Goal: Task Accomplishment & Management: Complete application form

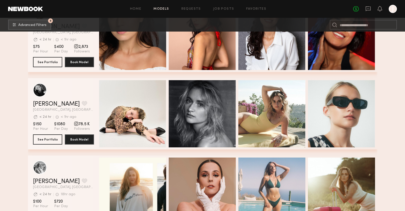
scroll to position [8202, 0]
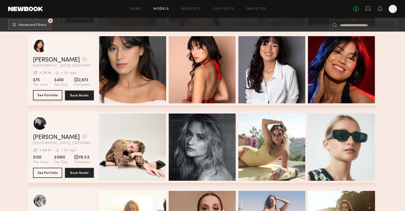
click at [55, 96] on button "See Portfolio" at bounding box center [47, 95] width 29 height 10
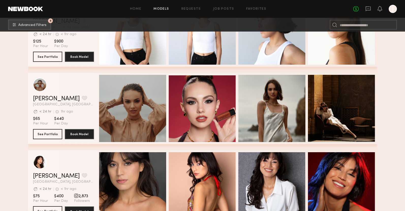
scroll to position [8079, 0]
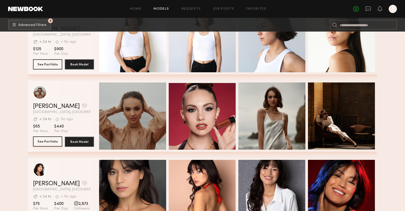
click at [46, 143] on button "See Portfolio" at bounding box center [47, 141] width 29 height 10
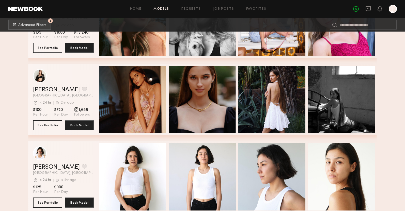
scroll to position [7941, 0]
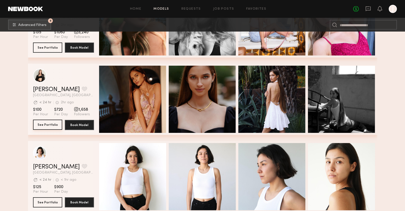
click at [59, 125] on button "See Portfolio" at bounding box center [47, 125] width 29 height 10
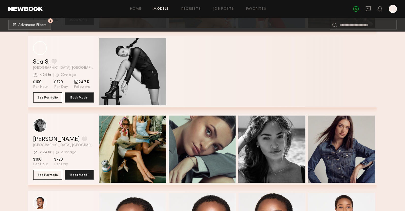
scroll to position [7110, 0]
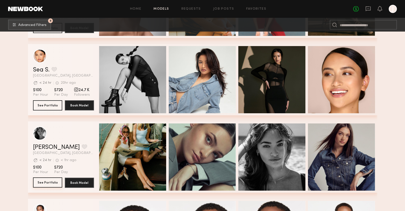
click at [51, 184] on button "See Portfolio" at bounding box center [47, 182] width 29 height 10
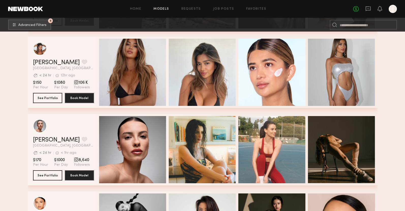
scroll to position [6958, 0]
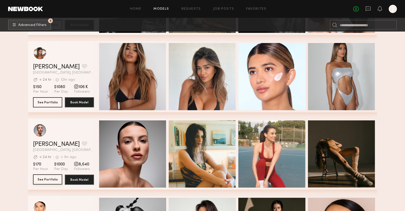
click at [48, 178] on button "See Portfolio" at bounding box center [47, 179] width 29 height 10
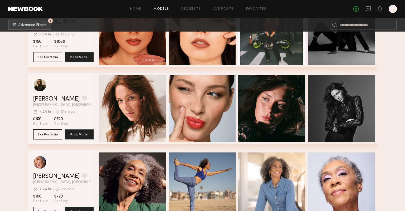
scroll to position [6345, 0]
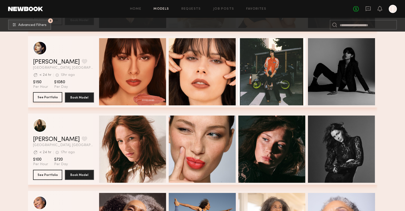
click at [50, 96] on button "See Portfolio" at bounding box center [47, 97] width 29 height 10
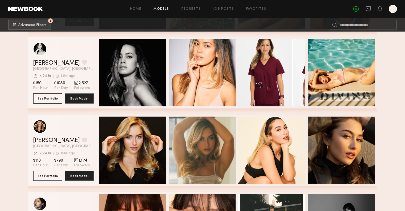
scroll to position [6191, 0]
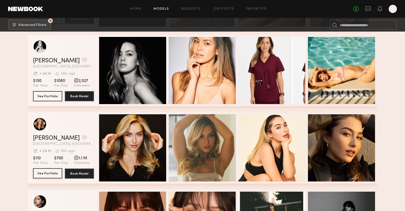
click at [42, 173] on button "See Portfolio" at bounding box center [47, 173] width 29 height 10
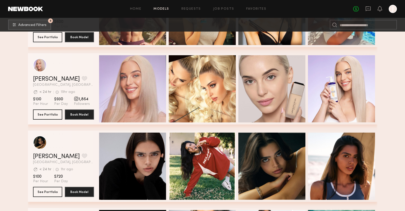
scroll to position [6017, 0]
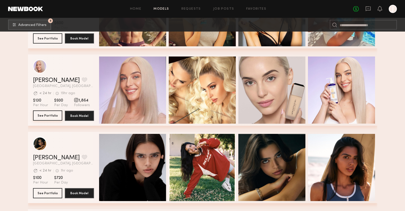
click at [48, 115] on button "See Portfolio" at bounding box center [47, 115] width 29 height 10
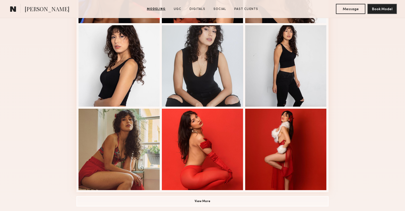
scroll to position [306, 0]
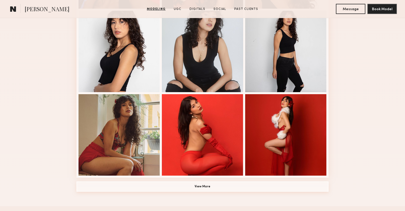
click at [205, 189] on button "View More" at bounding box center [203, 186] width 252 height 10
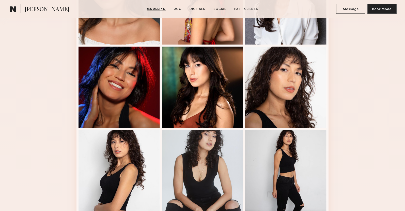
scroll to position [0, 0]
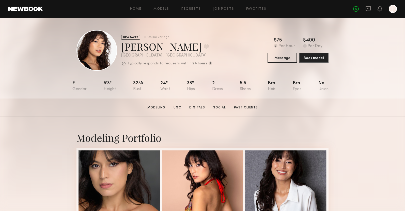
click at [224, 107] on link "Social" at bounding box center [219, 107] width 17 height 5
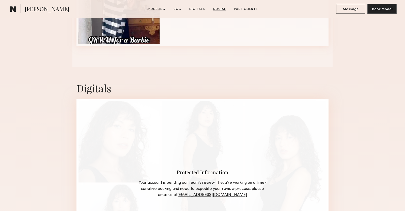
scroll to position [1162, 0]
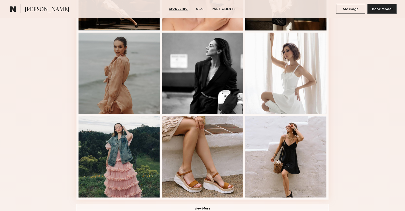
scroll to position [298, 0]
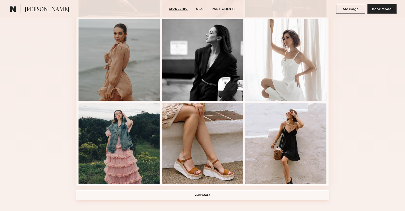
click at [195, 194] on button "View More" at bounding box center [203, 195] width 252 height 10
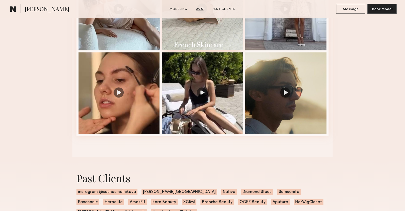
scroll to position [911, 0]
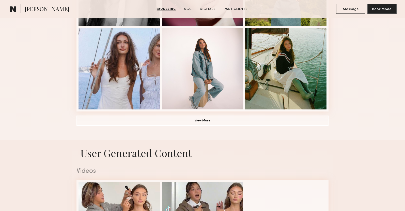
scroll to position [366, 0]
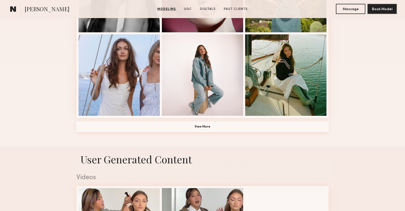
click at [202, 128] on button "View More" at bounding box center [203, 127] width 252 height 10
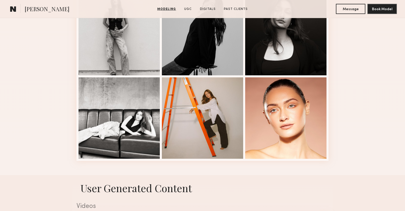
scroll to position [657, 0]
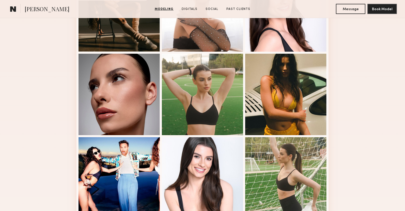
scroll to position [303, 0]
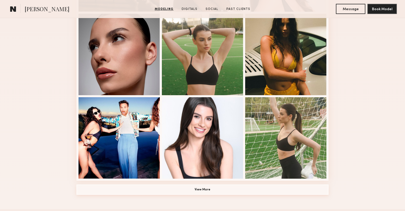
click at [204, 189] on button "View More" at bounding box center [203, 189] width 252 height 10
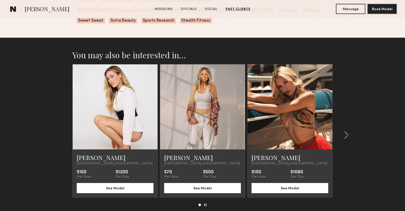
scroll to position [1304, 0]
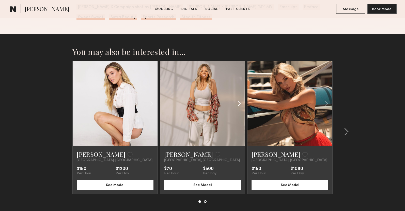
click at [238, 99] on common-icon at bounding box center [239, 104] width 7 height 10
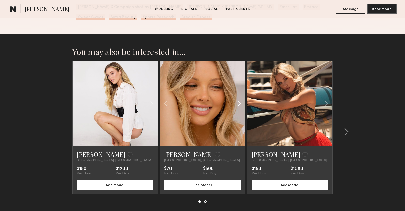
click at [238, 99] on common-icon at bounding box center [239, 104] width 7 height 10
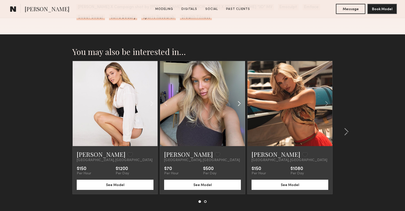
click at [238, 99] on common-icon at bounding box center [239, 104] width 7 height 10
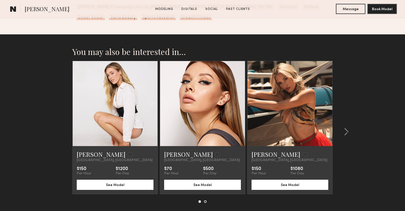
click at [238, 93] on div at bounding box center [202, 103] width 85 height 85
click at [151, 99] on common-icon at bounding box center [151, 104] width 7 height 10
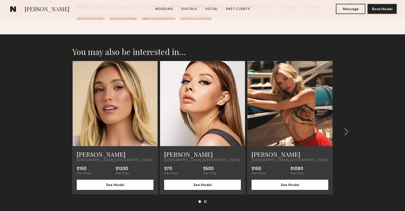
click at [151, 99] on common-icon at bounding box center [151, 104] width 7 height 10
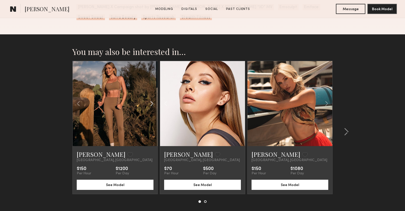
click at [151, 99] on common-icon at bounding box center [151, 104] width 7 height 10
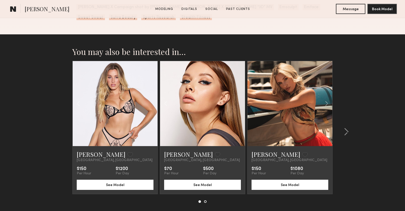
click at [151, 93] on div at bounding box center [115, 103] width 85 height 85
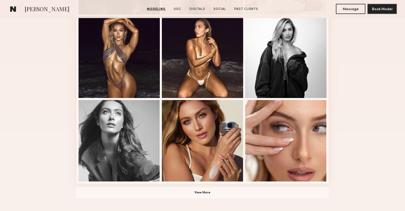
scroll to position [303, 0]
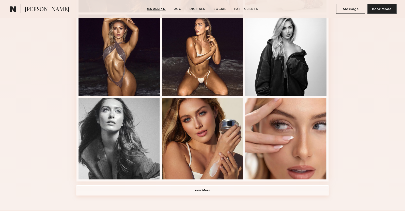
click at [204, 191] on button "View More" at bounding box center [203, 190] width 252 height 10
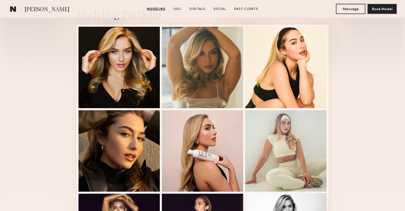
scroll to position [123, 0]
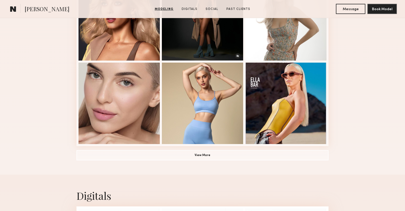
scroll to position [341, 0]
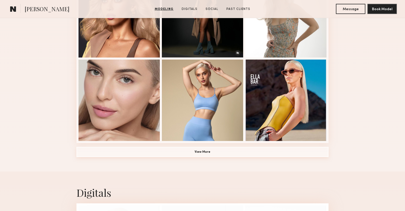
click at [203, 153] on button "View More" at bounding box center [203, 152] width 252 height 10
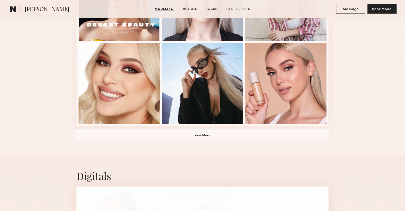
scroll to position [610, 0]
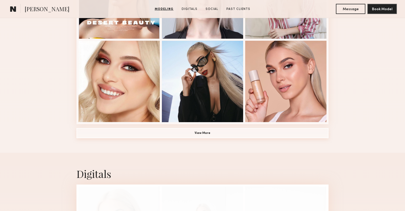
click at [205, 132] on button "View More" at bounding box center [203, 133] width 252 height 10
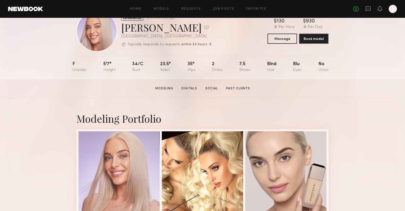
scroll to position [0, 0]
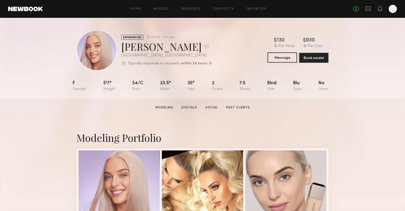
click at [286, 58] on button "Message" at bounding box center [282, 57] width 29 height 10
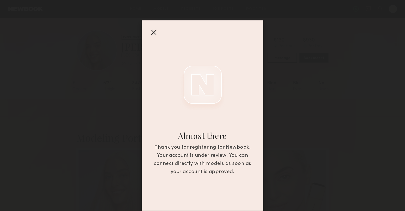
click at [152, 31] on div at bounding box center [154, 32] width 8 height 8
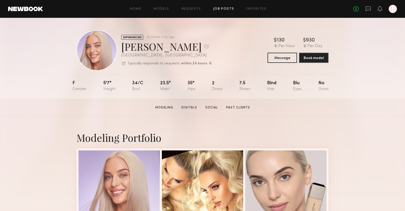
click at [218, 9] on link "Job Posts" at bounding box center [223, 8] width 21 height 3
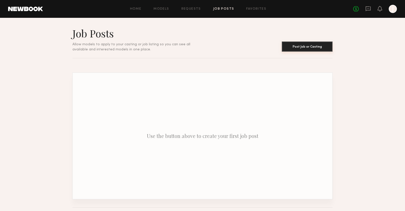
click at [311, 49] on button "Post Job or Casting" at bounding box center [307, 46] width 51 height 10
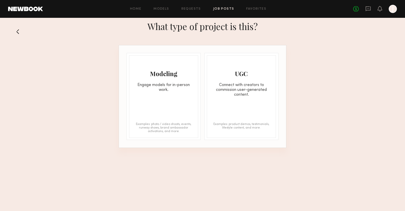
click at [175, 98] on div "Modeling Engage models for in-person work. Examples: photo / video shoots, even…" at bounding box center [163, 96] width 69 height 83
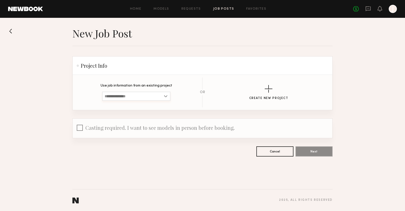
click at [139, 95] on input at bounding box center [136, 96] width 68 height 9
click at [271, 91] on div "button" at bounding box center [269, 89] width 8 height 8
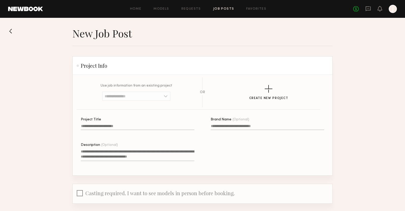
click at [114, 126] on input "Project Title" at bounding box center [138, 127] width 114 height 6
type input "**********"
click at [228, 125] on input "Brand Name (Optional)" at bounding box center [268, 127] width 114 height 6
type input "**********"
click at [104, 153] on textarea "Description (Optional)" at bounding box center [138, 155] width 114 height 12
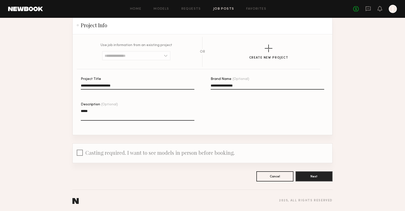
scroll to position [41, 0]
click at [101, 111] on textarea "****" at bounding box center [138, 114] width 114 height 12
paste textarea "**********"
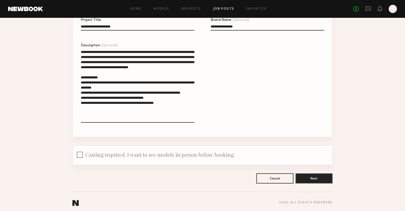
scroll to position [102, 0]
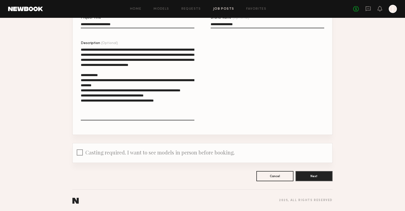
type textarea "**********"
click at [110, 153] on span "Casting required. I want to see models in person before booking." at bounding box center [160, 152] width 150 height 7
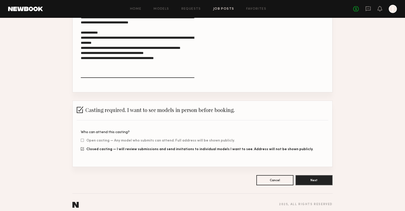
scroll to position [148, 0]
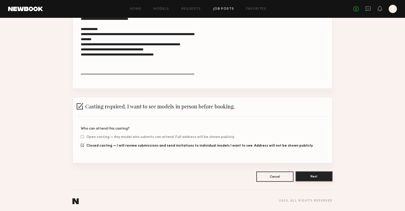
click at [306, 175] on button "Next" at bounding box center [314, 176] width 37 height 10
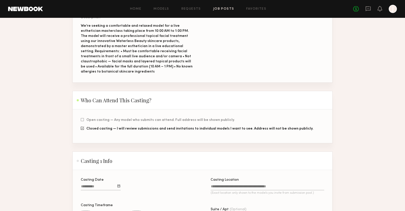
scroll to position [87, 0]
click at [82, 127] on div at bounding box center [82, 128] width 3 height 3
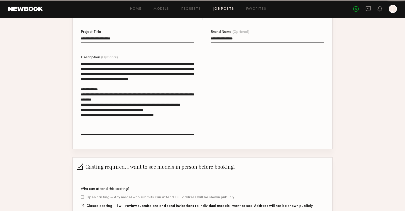
scroll to position [148, 0]
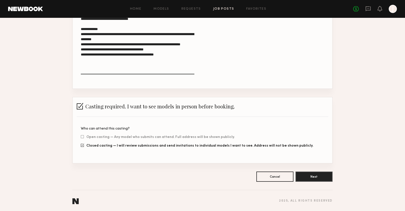
click at [81, 106] on div at bounding box center [80, 106] width 7 height 7
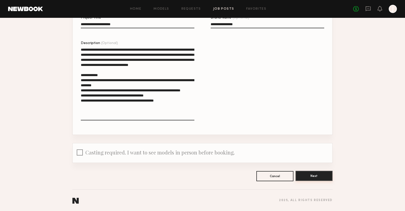
click at [322, 178] on button "Next" at bounding box center [314, 176] width 37 height 10
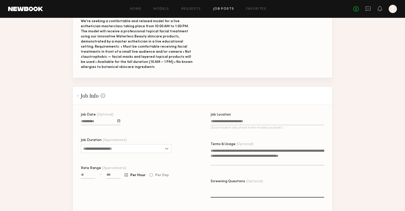
scroll to position [155, 0]
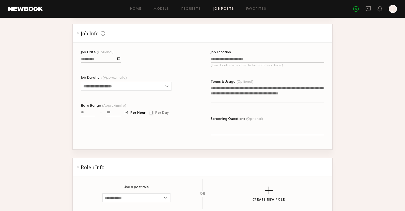
click at [151, 111] on div at bounding box center [151, 112] width 3 height 3
click at [108, 110] on input at bounding box center [113, 113] width 14 height 6
type input "****"
click at [119, 122] on div "Job Date (Optional) Job Duration (Approximate) 1 hour 2 hours 3 hours 4 hours 5…" at bounding box center [138, 100] width 114 height 99
click at [125, 83] on input "Job Duration (Approximate)" at bounding box center [126, 86] width 91 height 9
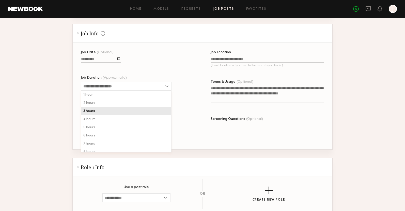
click at [123, 107] on div "3 hours" at bounding box center [126, 111] width 90 height 8
type input "*******"
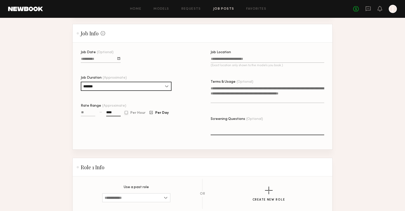
click at [127, 111] on div at bounding box center [126, 112] width 3 height 3
click at [88, 110] on input "Rate Range (Approximate)" at bounding box center [88, 113] width 14 height 6
type input "**"
type input "****"
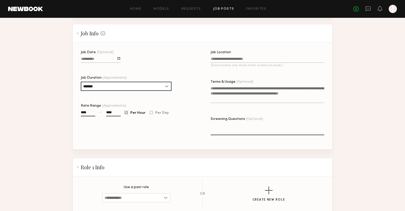
click at [115, 110] on input "****" at bounding box center [113, 113] width 14 height 6
click at [91, 110] on input "****" at bounding box center [88, 113] width 14 height 6
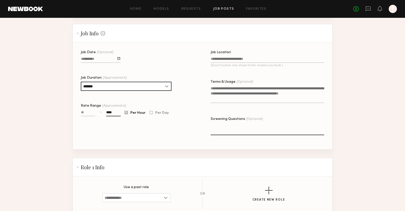
click at [110, 110] on input "****" at bounding box center [113, 113] width 14 height 6
click at [150, 111] on div at bounding box center [151, 112] width 3 height 3
click at [115, 110] on input "**" at bounding box center [113, 113] width 14 height 6
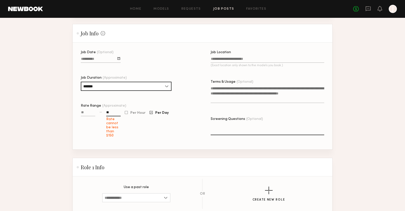
click at [115, 110] on input "**" at bounding box center [113, 113] width 14 height 6
type input "****"
click at [141, 133] on div "Job Date (Optional) Job Duration (Approximate) ******* 1 hour 2 hours 3 hours 4…" at bounding box center [138, 100] width 114 height 99
click at [234, 57] on input "Job Location (Exact location only shown to the models you book.)" at bounding box center [268, 60] width 114 height 6
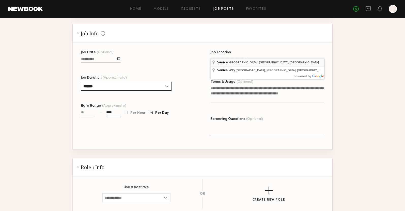
type input "**********"
click at [226, 96] on textarea "Terms & Usage (Optional)" at bounding box center [268, 94] width 114 height 17
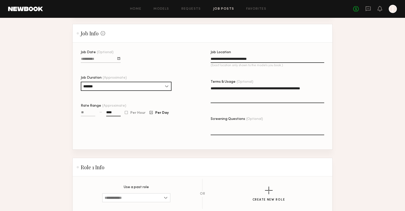
type textarea "**********"
drag, startPoint x: 325, startPoint y: 83, endPoint x: 229, endPoint y: 85, distance: 95.4
click at [229, 84] on div "**********" at bounding box center [211, 100] width 260 height 99
click at [229, 86] on textarea "**********" at bounding box center [268, 94] width 114 height 17
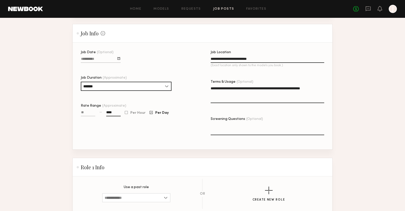
click at [229, 86] on textarea "**********" at bounding box center [268, 94] width 114 height 17
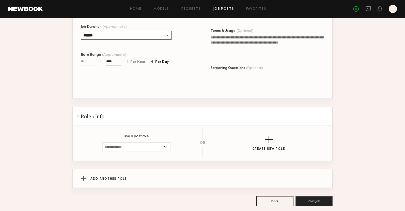
scroll to position [214, 0]
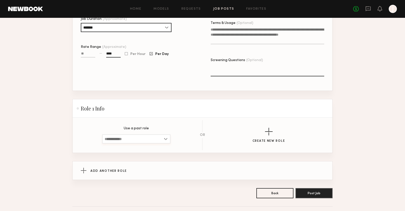
click at [128, 134] on input at bounding box center [136, 138] width 68 height 9
click at [268, 128] on div "button" at bounding box center [269, 132] width 8 height 8
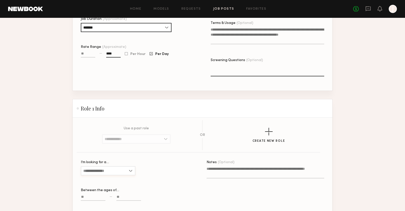
click at [127, 166] on input "I’m looking for a…" at bounding box center [108, 170] width 55 height 9
click at [105, 175] on div "Female" at bounding box center [108, 179] width 54 height 8
type input "******"
click at [120, 195] on input at bounding box center [128, 198] width 25 height 6
click at [89, 195] on input at bounding box center [93, 198] width 25 height 6
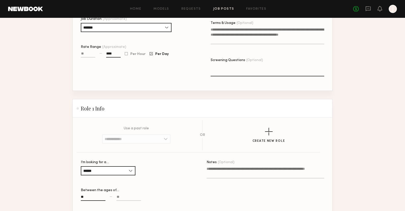
type input "**"
click at [117, 195] on input at bounding box center [128, 198] width 25 height 6
type input "*"
click at [121, 195] on input "**" at bounding box center [128, 198] width 25 height 6
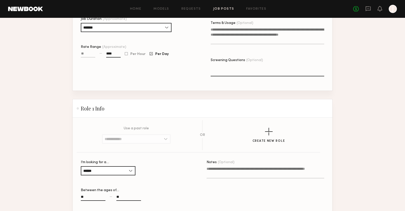
type input "**"
click at [144, 180] on div "I’m looking for a… ****** Female Male All Between the ages of… ** — **" at bounding box center [140, 186] width 118 height 53
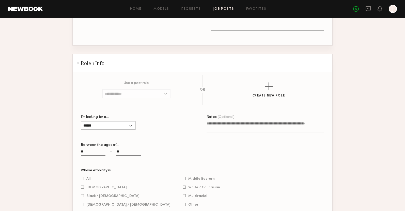
scroll to position [264, 0]
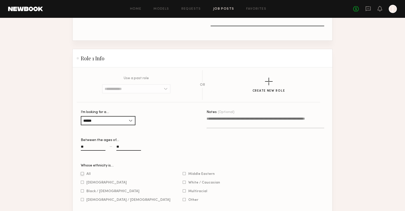
click at [82, 172] on div at bounding box center [82, 173] width 3 height 3
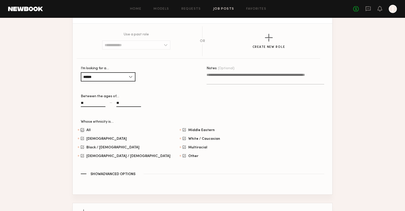
scroll to position [347, 0]
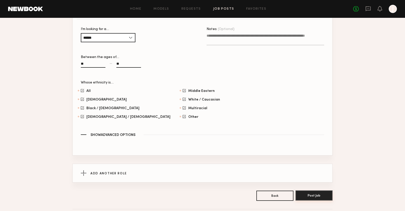
click at [323, 190] on button "Post Job" at bounding box center [314, 195] width 37 height 10
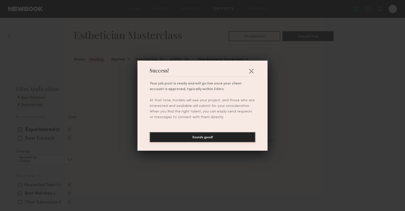
click at [211, 136] on button "Sounds good!" at bounding box center [203, 137] width 106 height 10
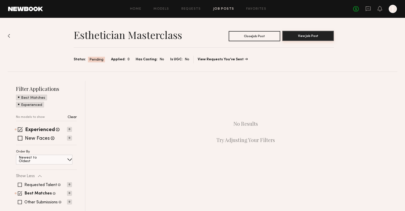
click at [320, 35] on button "View Job Post" at bounding box center [309, 36] width 52 height 10
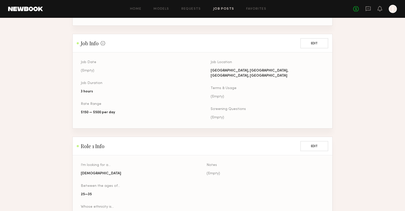
scroll to position [204, 0]
click at [320, 39] on button "Edit" at bounding box center [315, 42] width 28 height 10
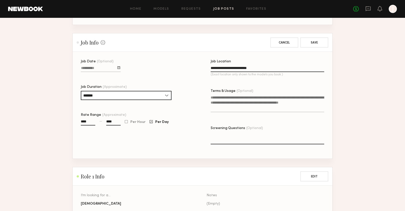
click at [120, 66] on div at bounding box center [118, 67] width 3 height 3
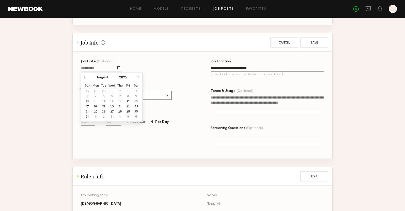
click at [111, 104] on button "20" at bounding box center [112, 106] width 8 height 5
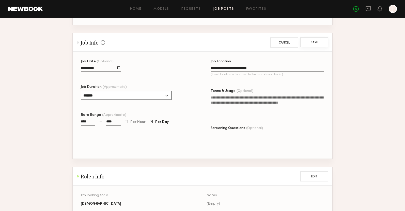
click at [320, 37] on button "Save" at bounding box center [315, 42] width 28 height 10
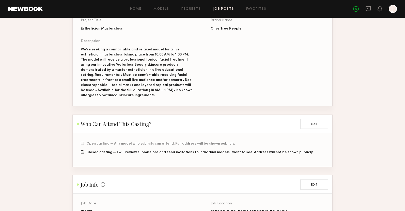
scroll to position [0, 0]
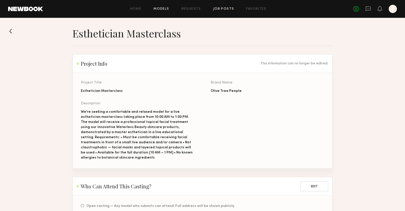
click at [164, 8] on link "Models" at bounding box center [162, 8] width 16 height 3
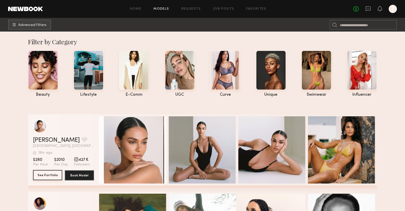
click at [42, 174] on button "See Portfolio" at bounding box center [47, 175] width 29 height 10
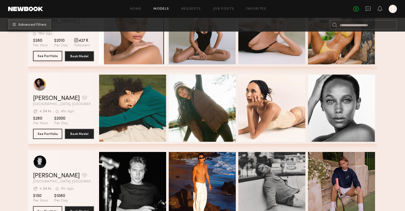
scroll to position [119, 0]
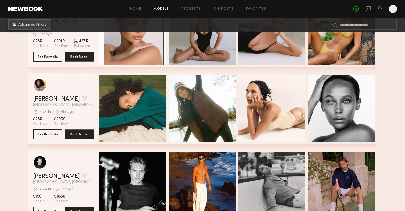
click at [36, 26] on span "Advanced Filters" at bounding box center [32, 25] width 28 height 4
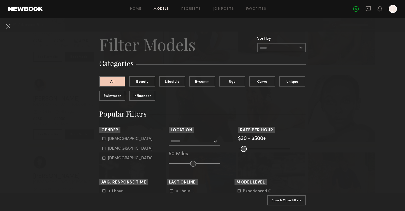
click at [112, 148] on div "Female" at bounding box center [130, 148] width 45 height 3
type input "**"
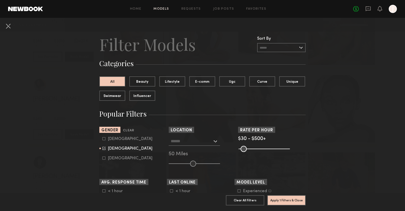
click at [147, 165] on section "Sort By Rate LOW TO HIGH HIGH TO LOW Experience LOW TO HIGH HIGH TO LOW Gender …" at bounding box center [202, 147] width 206 height 40
click at [181, 142] on input "text" at bounding box center [192, 141] width 42 height 9
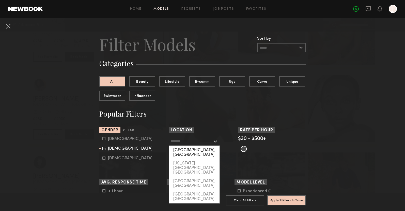
click at [187, 150] on div "[GEOGRAPHIC_DATA], [GEOGRAPHIC_DATA]" at bounding box center [194, 152] width 50 height 13
type input "**********"
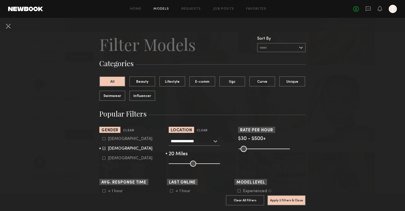
drag, startPoint x: 189, startPoint y: 162, endPoint x: 179, endPoint y: 163, distance: 10.5
type input "**"
click at [179, 163] on input "range" at bounding box center [194, 163] width 51 height 6
drag, startPoint x: 285, startPoint y: 145, endPoint x: 272, endPoint y: 149, distance: 13.4
click at [272, 150] on nb-browse-filter "Rate per Hour $30 - $500+ Pro Tip: Rates are often negotiable. We recommend inc…" at bounding box center [272, 139] width 68 height 25
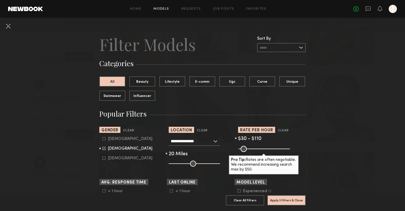
drag, startPoint x: 289, startPoint y: 149, endPoint x: 249, endPoint y: 152, distance: 39.3
type input "***"
click at [249, 152] on input "range" at bounding box center [264, 149] width 51 height 6
click at [289, 199] on button "Apply 3 Filters & Close" at bounding box center [287, 200] width 38 height 10
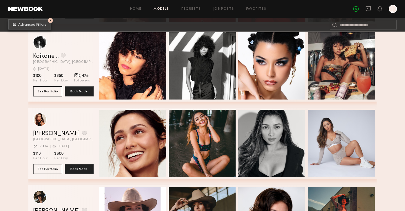
scroll to position [403, 0]
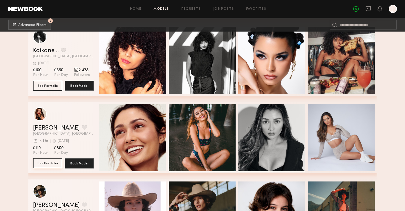
click at [44, 164] on button "See Portfolio" at bounding box center [47, 163] width 29 height 10
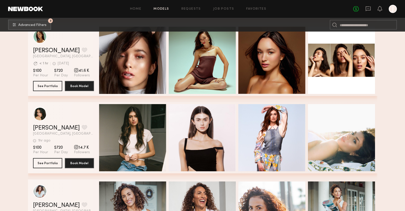
scroll to position [1018, 0]
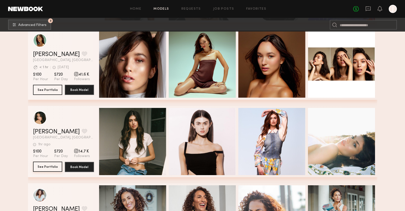
click at [47, 167] on button "See Portfolio" at bounding box center [47, 166] width 29 height 10
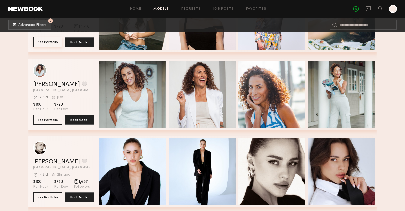
scroll to position [1186, 0]
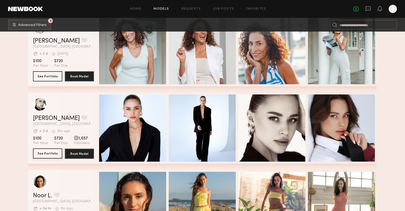
click at [54, 155] on button "See Portfolio" at bounding box center [47, 153] width 29 height 10
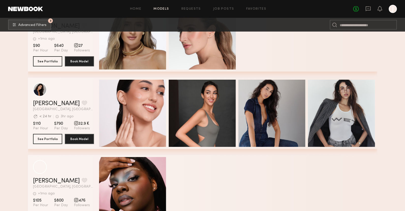
scroll to position [1976, 0]
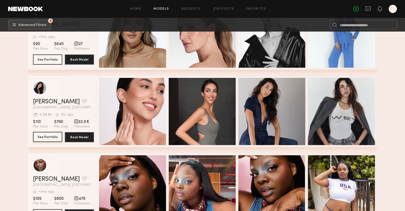
click at [53, 136] on button "See Portfolio" at bounding box center [47, 137] width 29 height 10
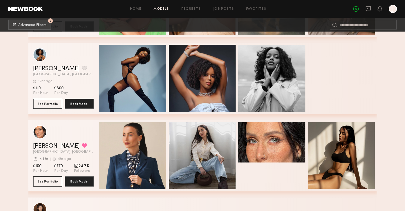
scroll to position [2861, 0]
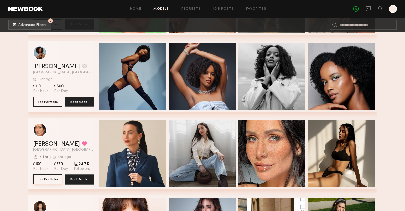
click at [53, 181] on button "See Portfolio" at bounding box center [47, 179] width 29 height 10
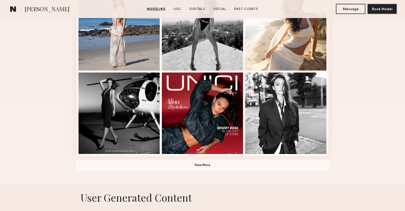
scroll to position [328, 0]
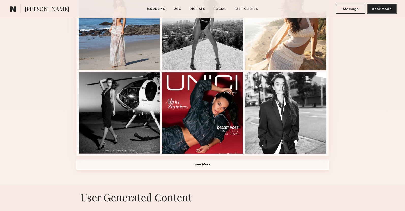
click at [213, 162] on button "View More" at bounding box center [203, 164] width 252 height 10
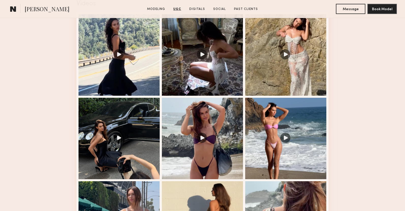
scroll to position [874, 0]
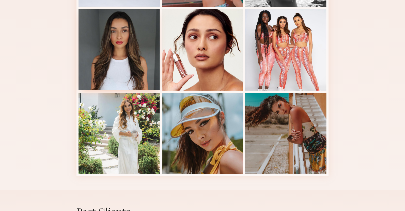
scroll to position [304, 0]
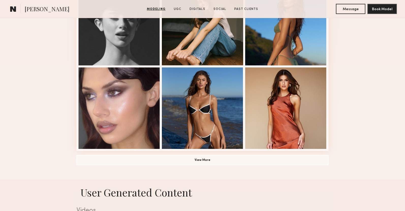
scroll to position [339, 0]
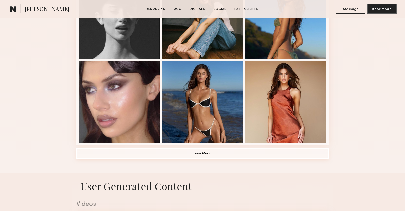
click at [195, 155] on button "View More" at bounding box center [203, 153] width 252 height 10
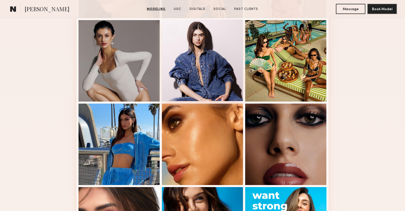
scroll to position [492, 0]
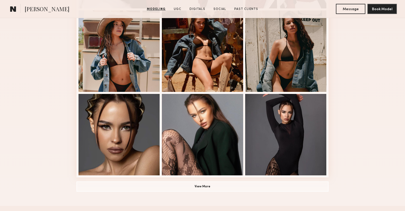
scroll to position [312, 0]
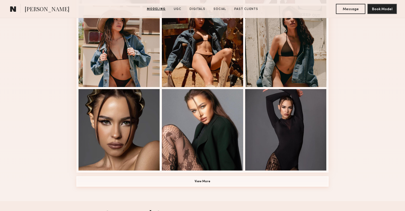
click at [184, 182] on button "View More" at bounding box center [203, 181] width 252 height 10
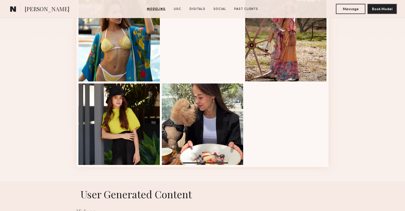
scroll to position [590, 0]
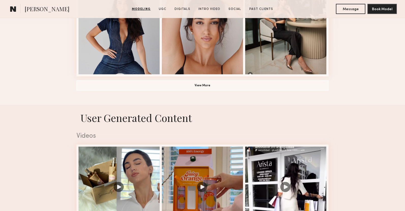
scroll to position [454, 0]
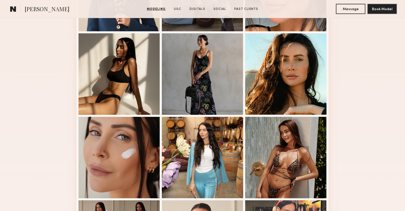
scroll to position [201, 0]
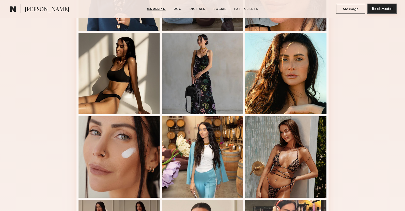
click at [376, 12] on button "Book Model" at bounding box center [382, 9] width 29 height 10
